Goal: Information Seeking & Learning: Learn about a topic

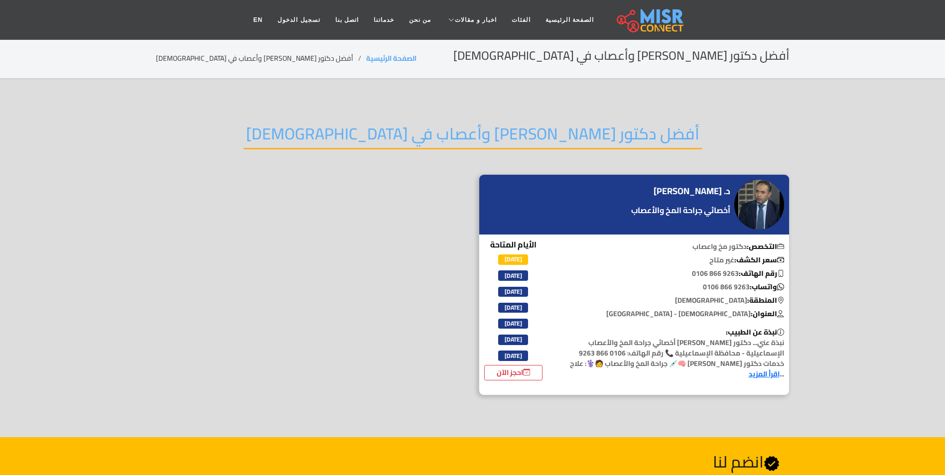
click at [820, 106] on section "أفضل دكتور [PERSON_NAME] وأعصاب في [DEMOGRAPHIC_DATA] د. [PERSON_NAME] أخصائي ج…" at bounding box center [472, 258] width 945 height 358
click at [694, 191] on h4 "د. [PERSON_NAME]" at bounding box center [692, 191] width 77 height 11
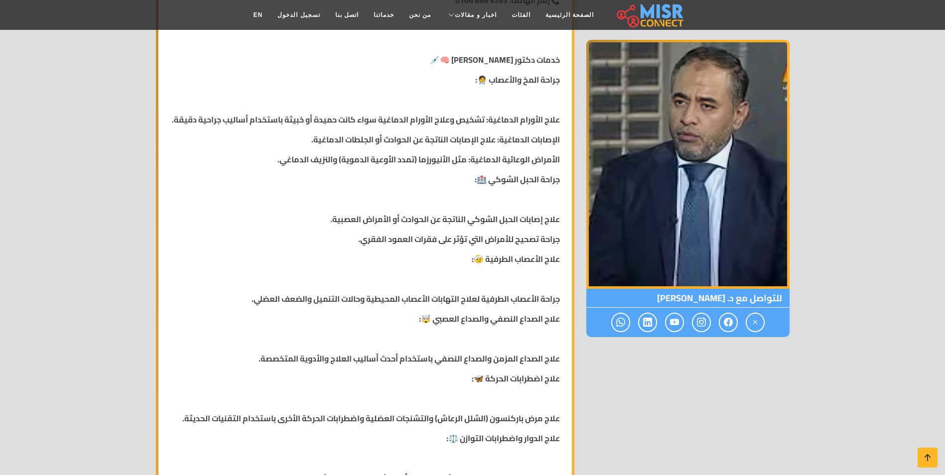
scroll to position [399, 0]
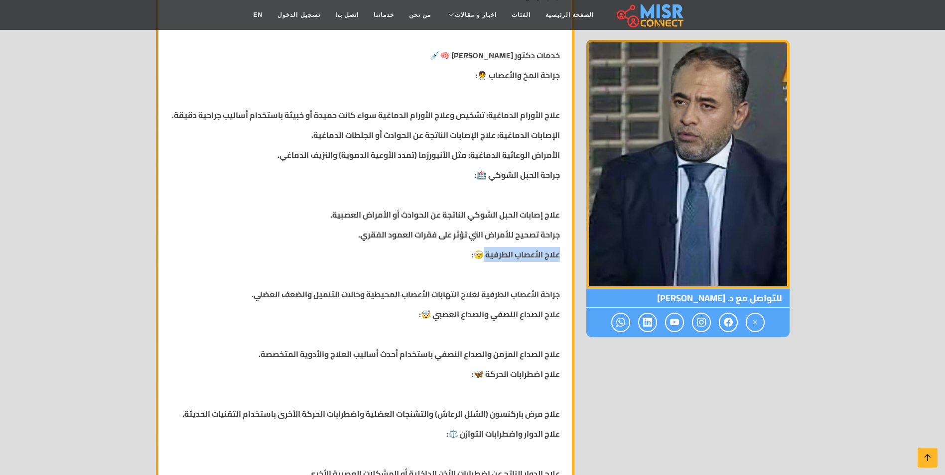
drag, startPoint x: 557, startPoint y: 265, endPoint x: 479, endPoint y: 265, distance: 78.2
click at [479, 262] on strong "علاج الأعصاب الطرفية 🤕:" at bounding box center [516, 254] width 88 height 15
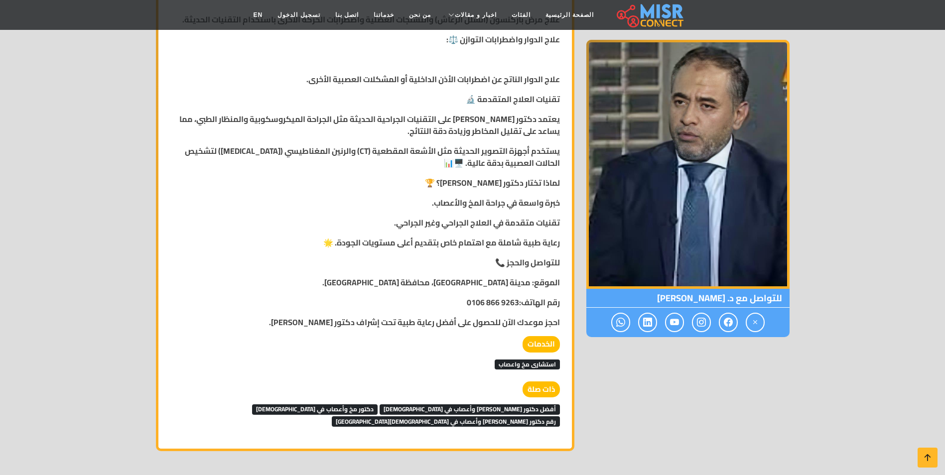
scroll to position [797, 0]
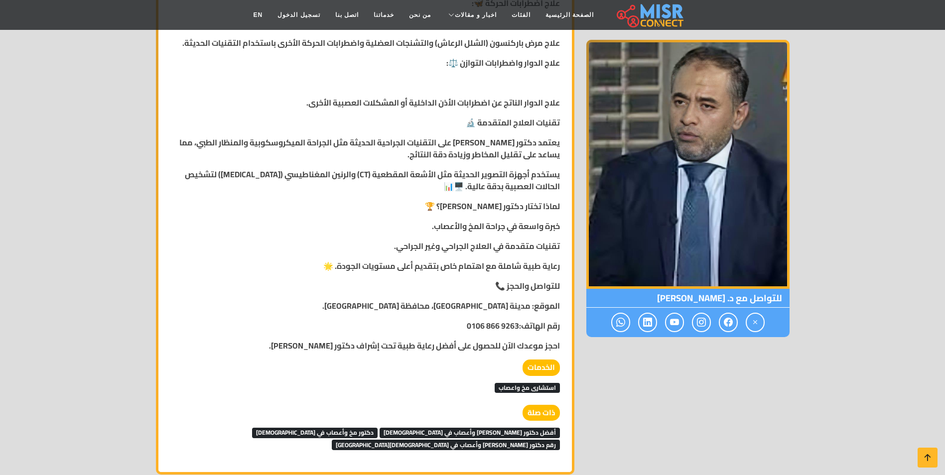
scroll to position [772, 0]
